Goal: Information Seeking & Learning: Find specific page/section

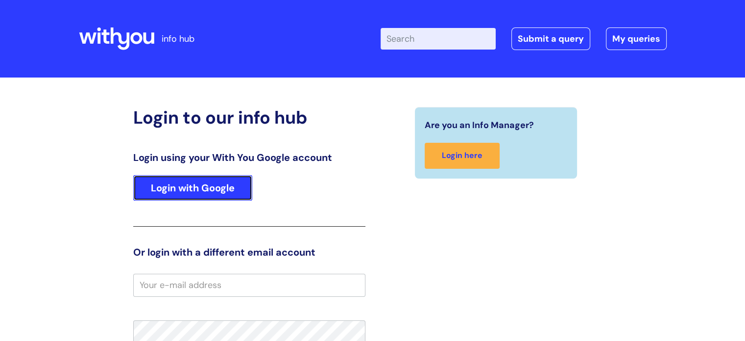
click at [220, 186] on link "Login with Google" at bounding box center [192, 187] width 119 height 25
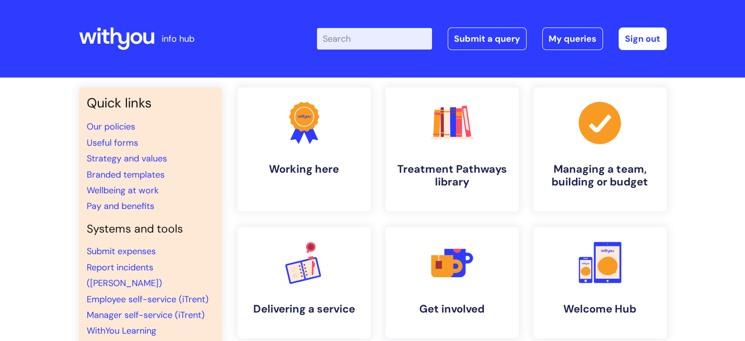
click at [388, 41] on input "Enter your search term here..." at bounding box center [374, 39] width 115 height 22
type input "internal"
click button "Search" at bounding box center [0, 0] width 0 height 0
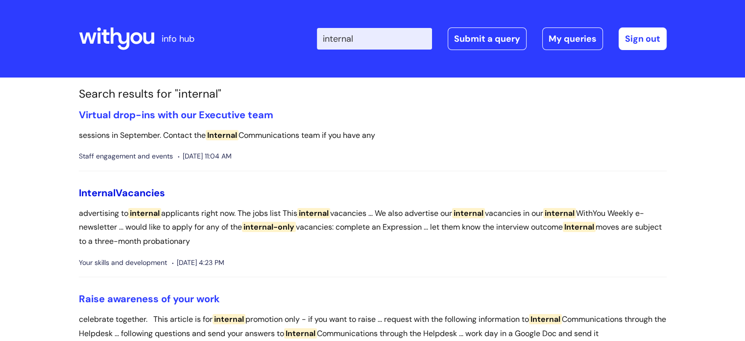
click at [141, 190] on link "Internal Vacancies" at bounding box center [122, 192] width 86 height 13
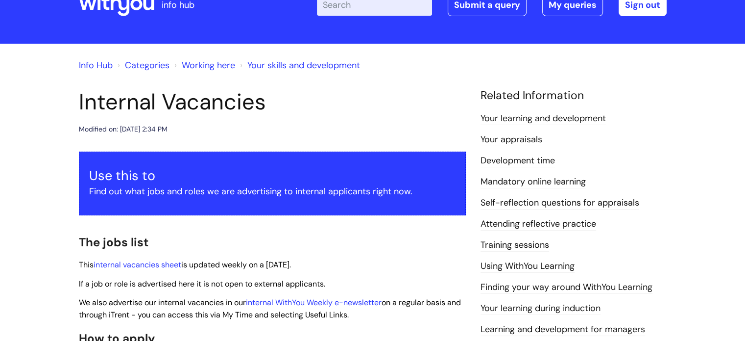
scroll to position [49, 0]
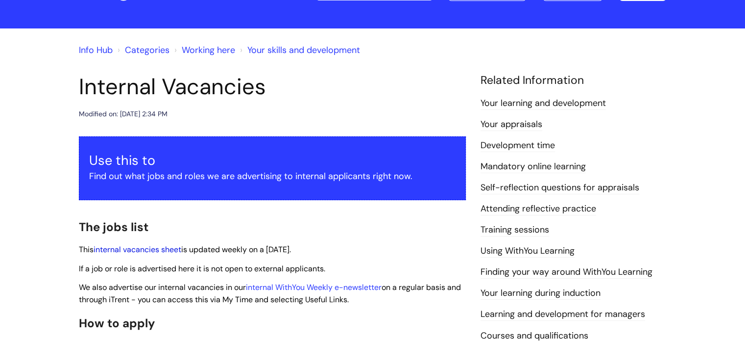
click at [156, 249] on link "internal vacancies sheet" at bounding box center [138, 249] width 88 height 10
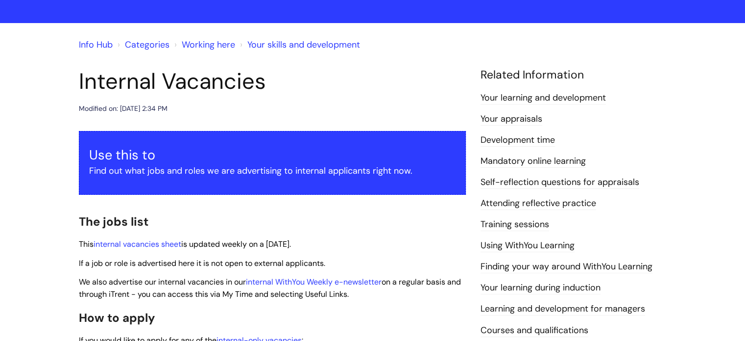
scroll to position [49, 0]
